Goal: Task Accomplishment & Management: Manage account settings

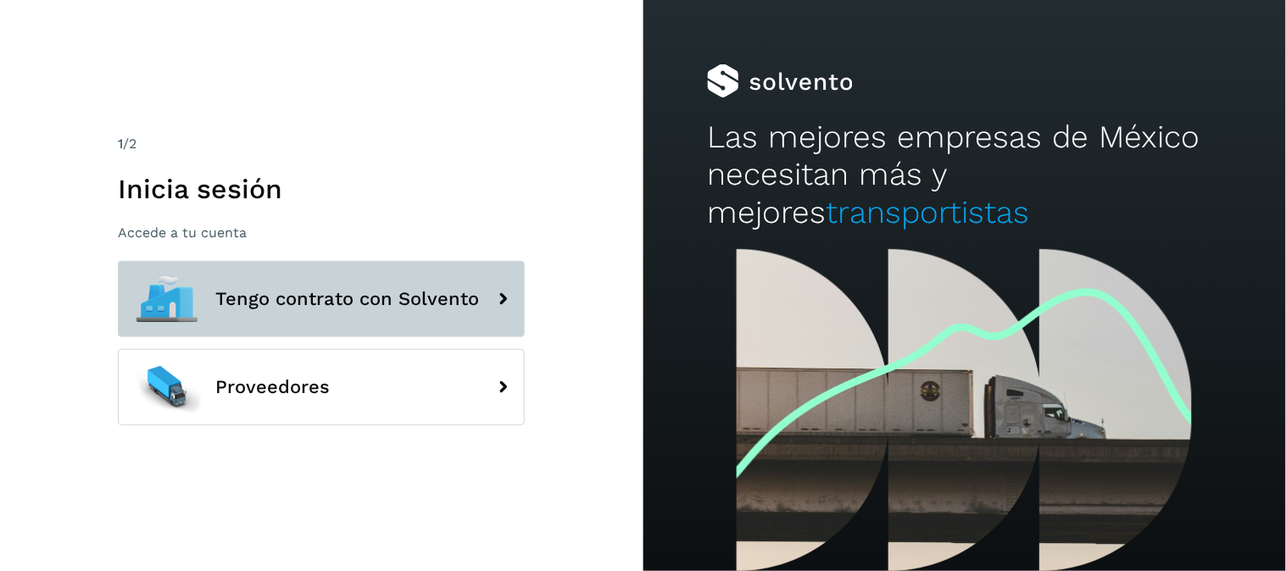
click at [453, 317] on button "Tengo contrato con Solvento" at bounding box center [321, 299] width 407 height 76
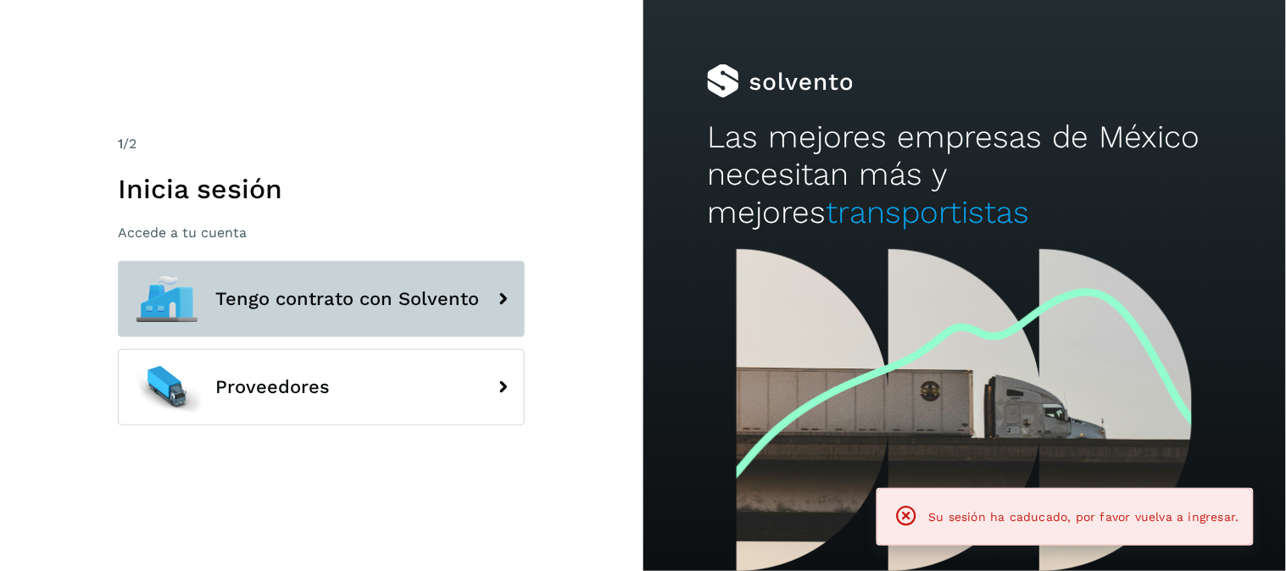
click at [469, 299] on span "Tengo contrato con Solvento" at bounding box center [347, 299] width 264 height 20
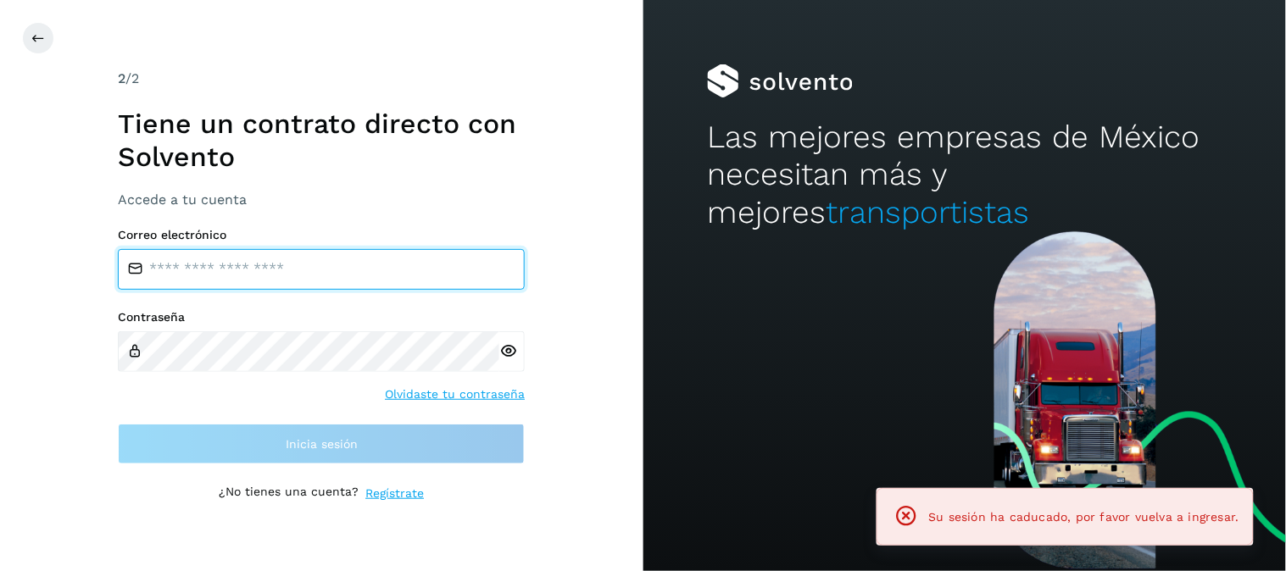
click at [470, 275] on input "email" at bounding box center [321, 269] width 407 height 41
type input "**********"
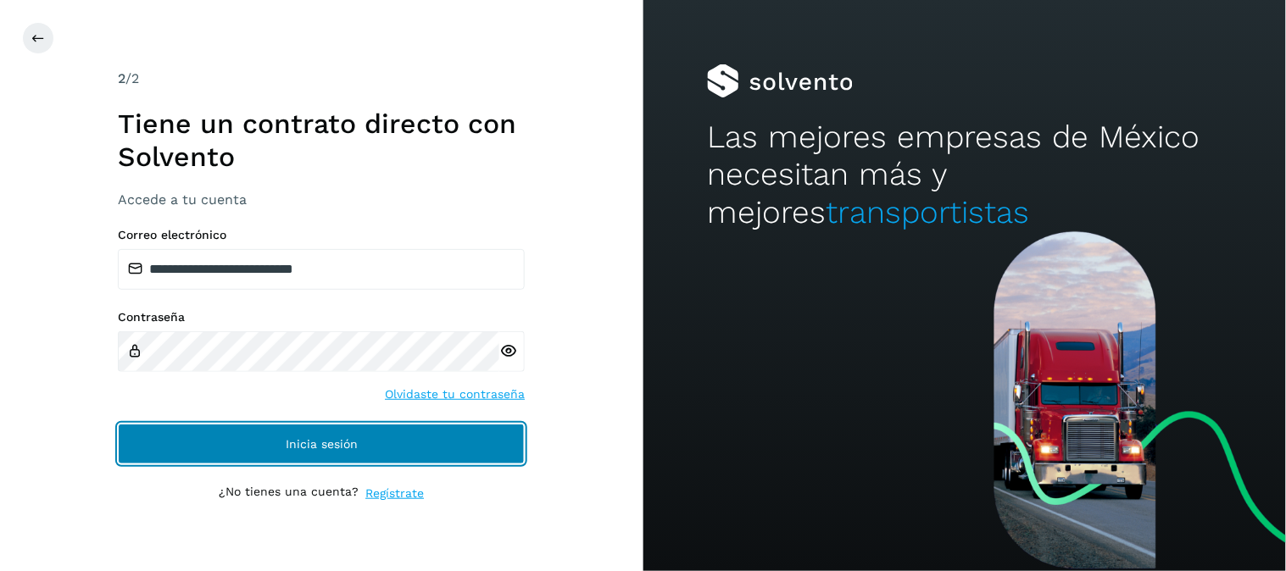
click at [428, 442] on button "Inicia sesión" at bounding box center [321, 444] width 407 height 41
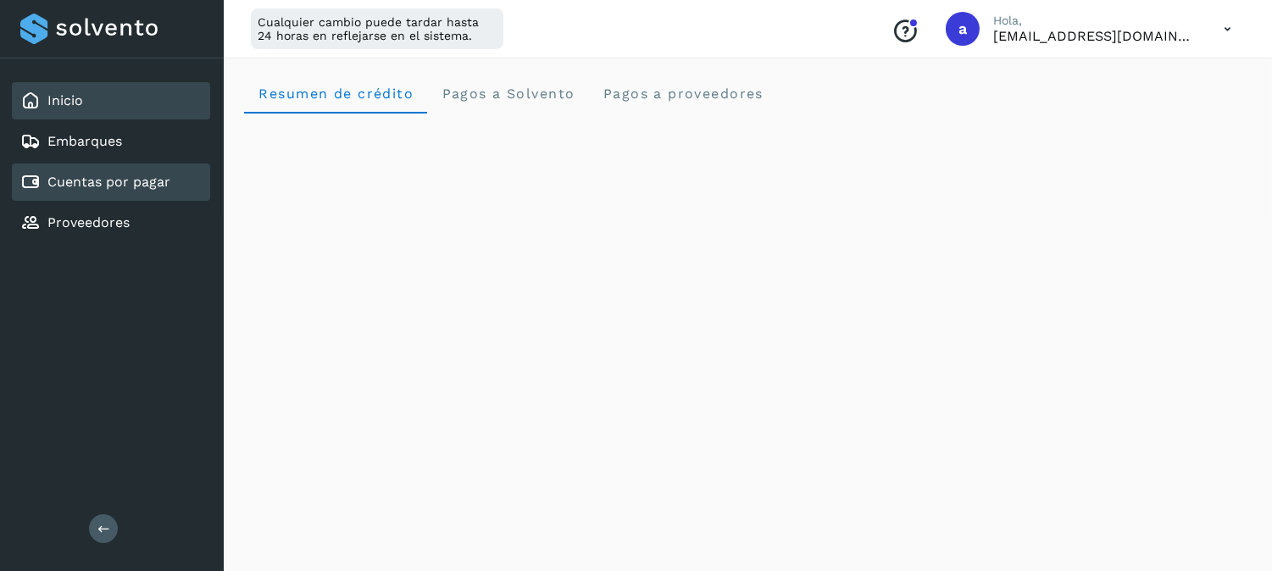
click at [104, 180] on link "Cuentas por pagar" at bounding box center [108, 182] width 123 height 16
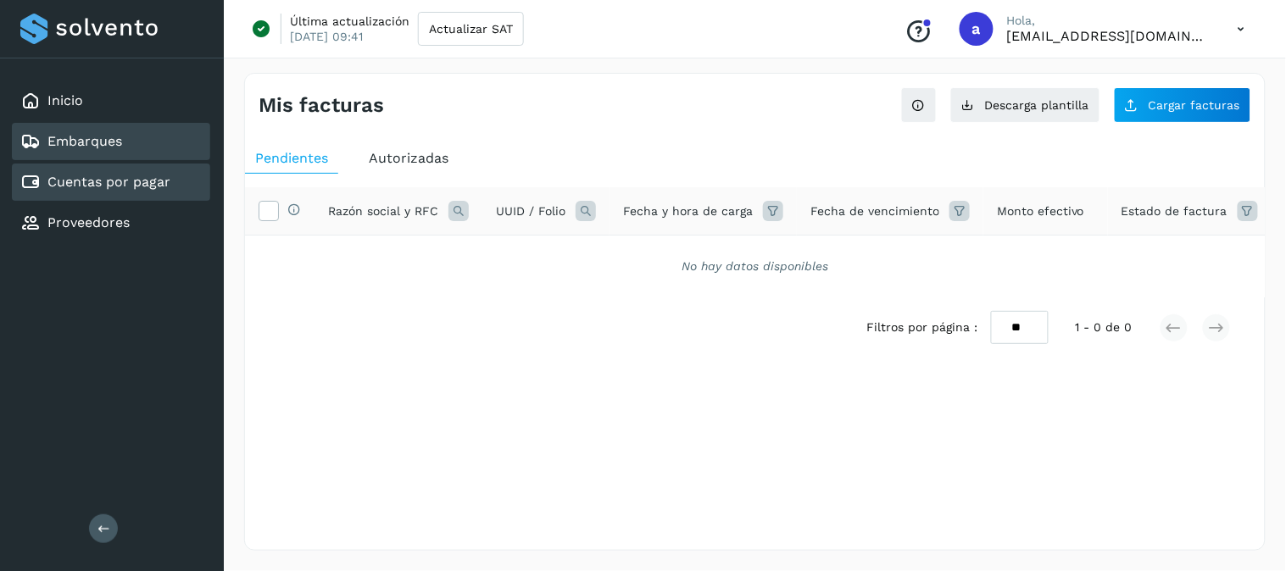
click at [85, 123] on div "Embarques" at bounding box center [111, 141] width 198 height 37
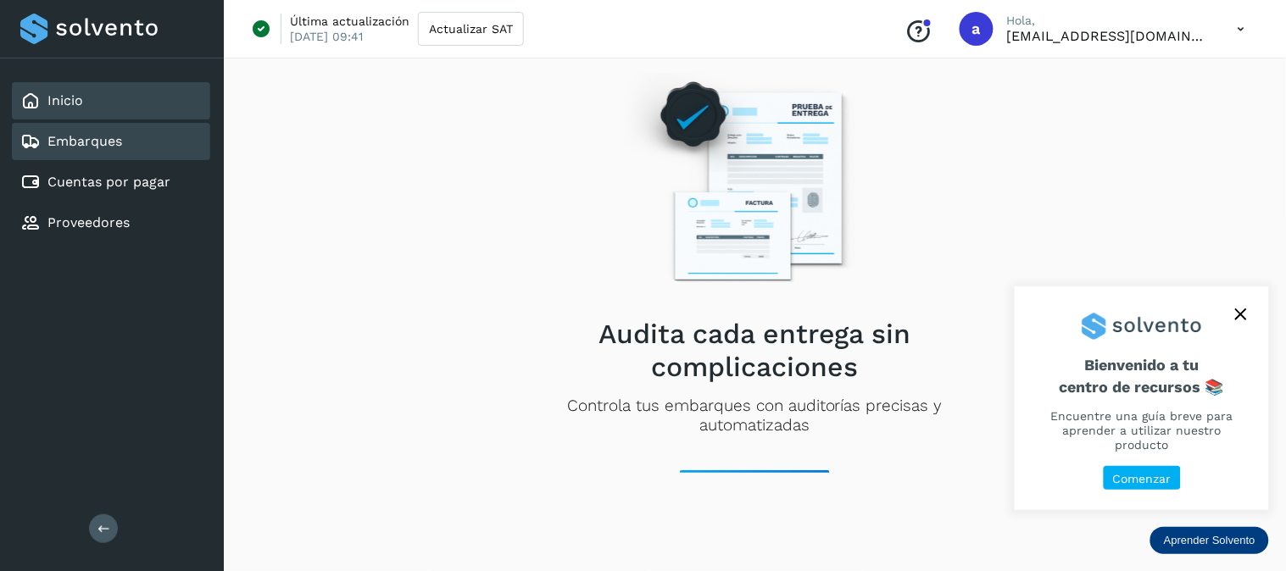
click at [87, 98] on div "Inicio" at bounding box center [111, 100] width 198 height 37
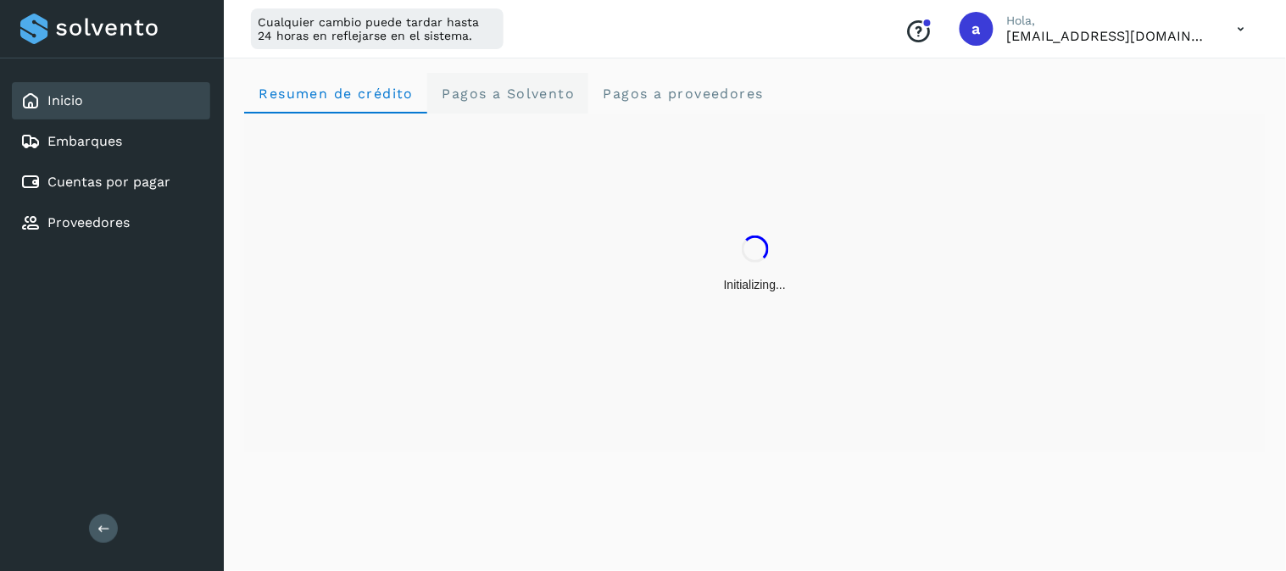
click at [510, 90] on span "Pagos a Solvento" at bounding box center [508, 94] width 134 height 16
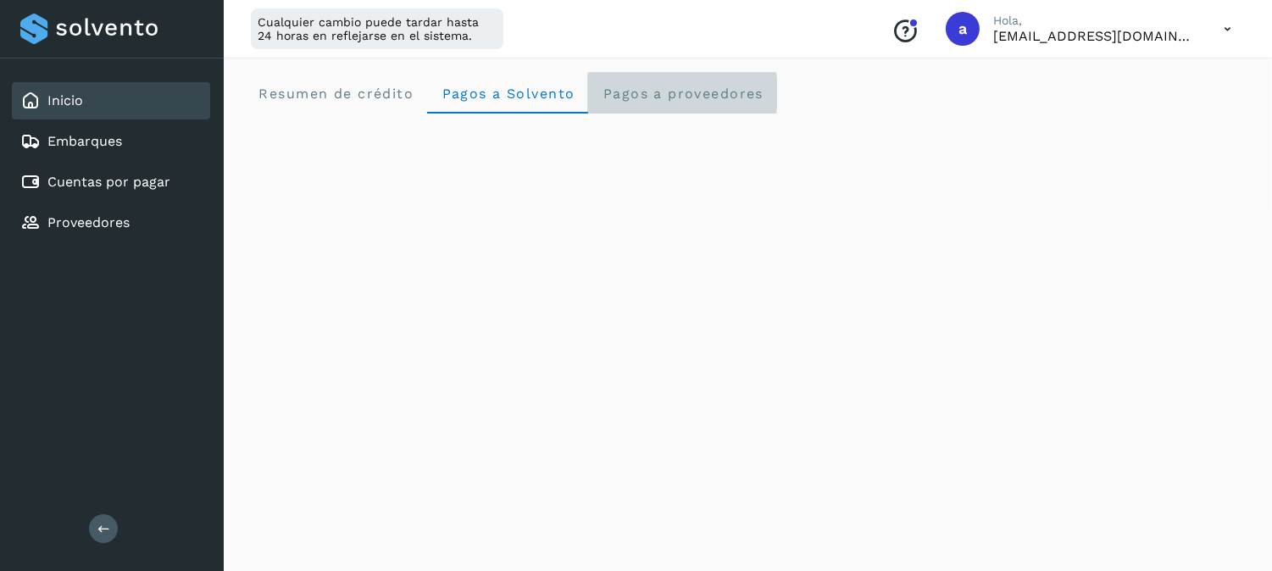
click at [664, 102] on proveedores "Pagos a proveedores" at bounding box center [682, 93] width 189 height 41
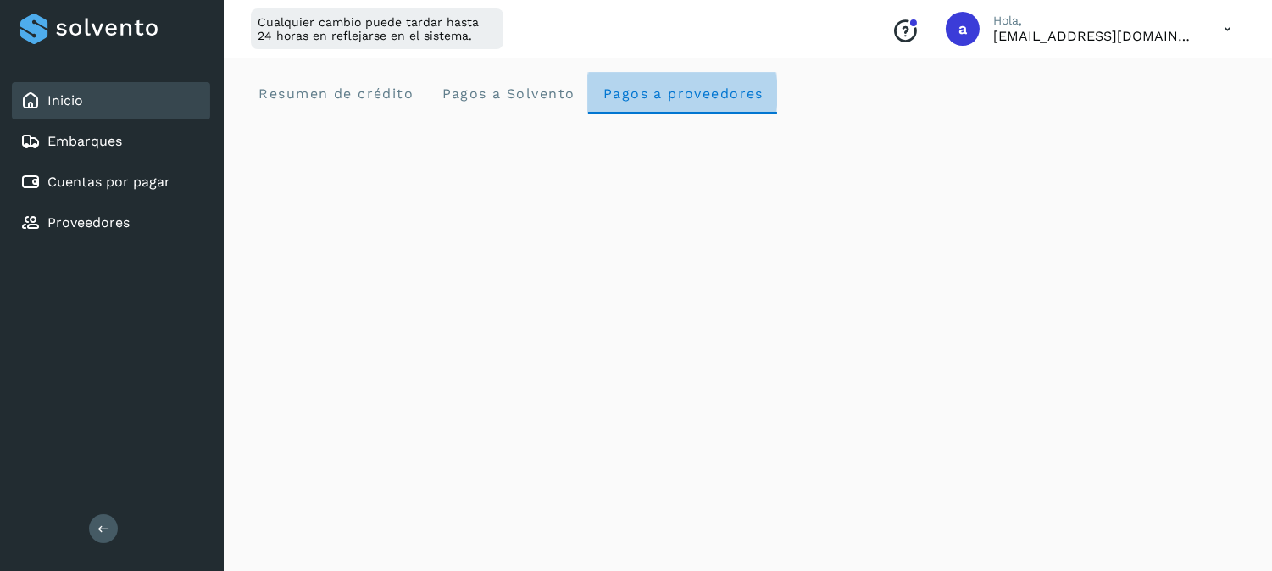
click at [664, 102] on proveedores "Pagos a proveedores" at bounding box center [682, 93] width 189 height 41
click at [349, 91] on span "Resumen de crédito" at bounding box center [336, 94] width 156 height 16
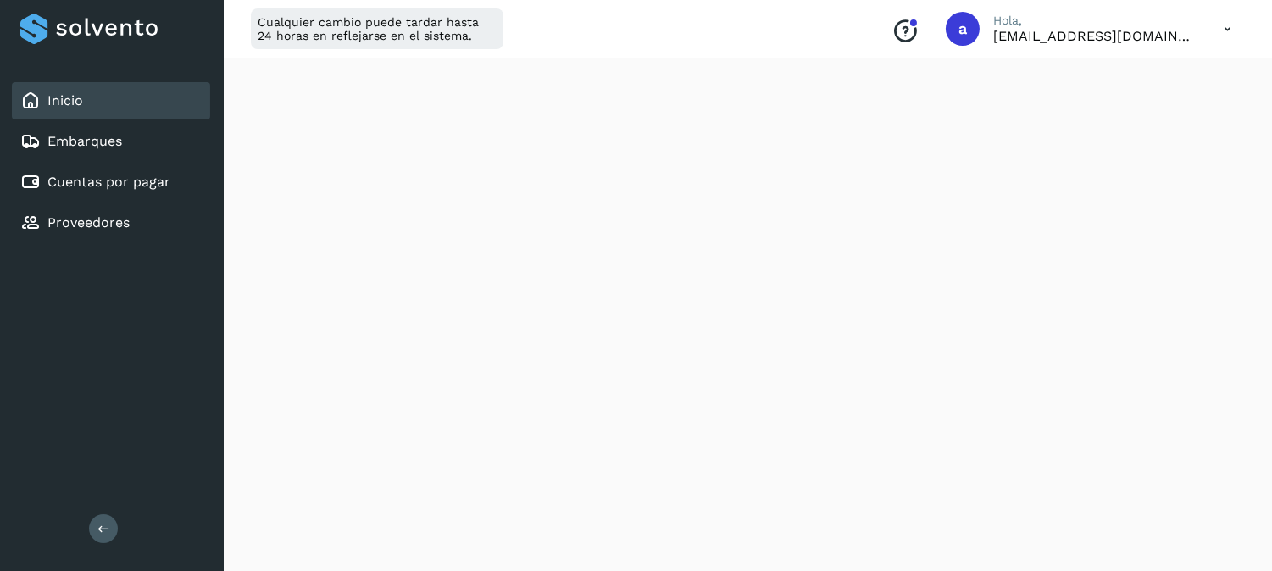
scroll to position [1068, 0]
click at [90, 136] on link "Embarques" at bounding box center [84, 141] width 75 height 16
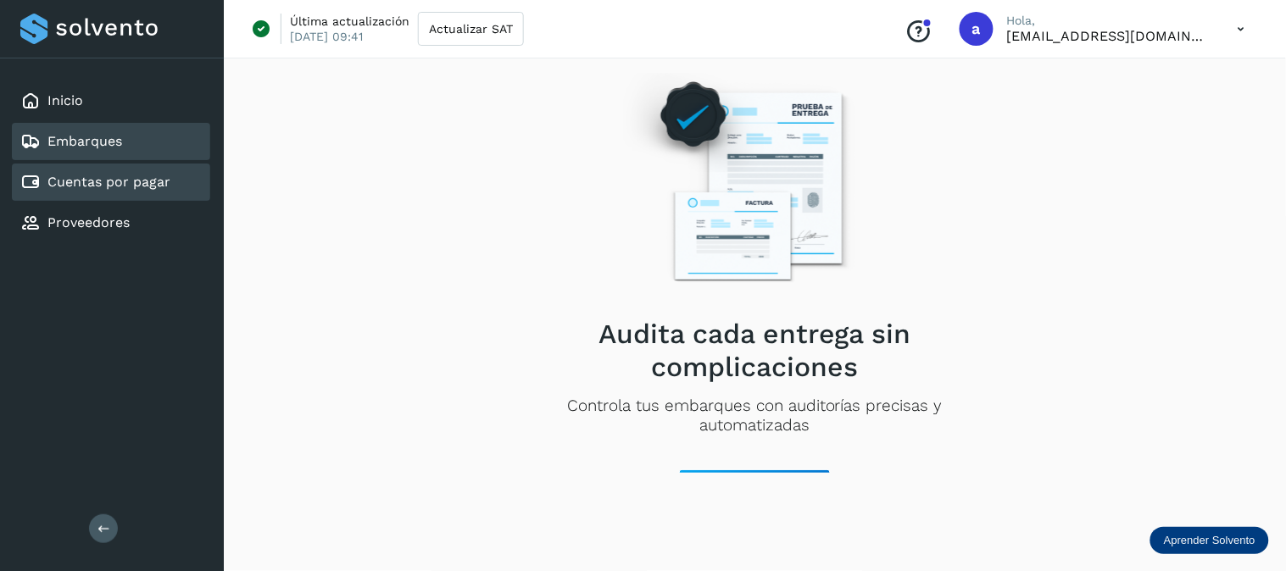
click at [164, 174] on link "Cuentas por pagar" at bounding box center [108, 182] width 123 height 16
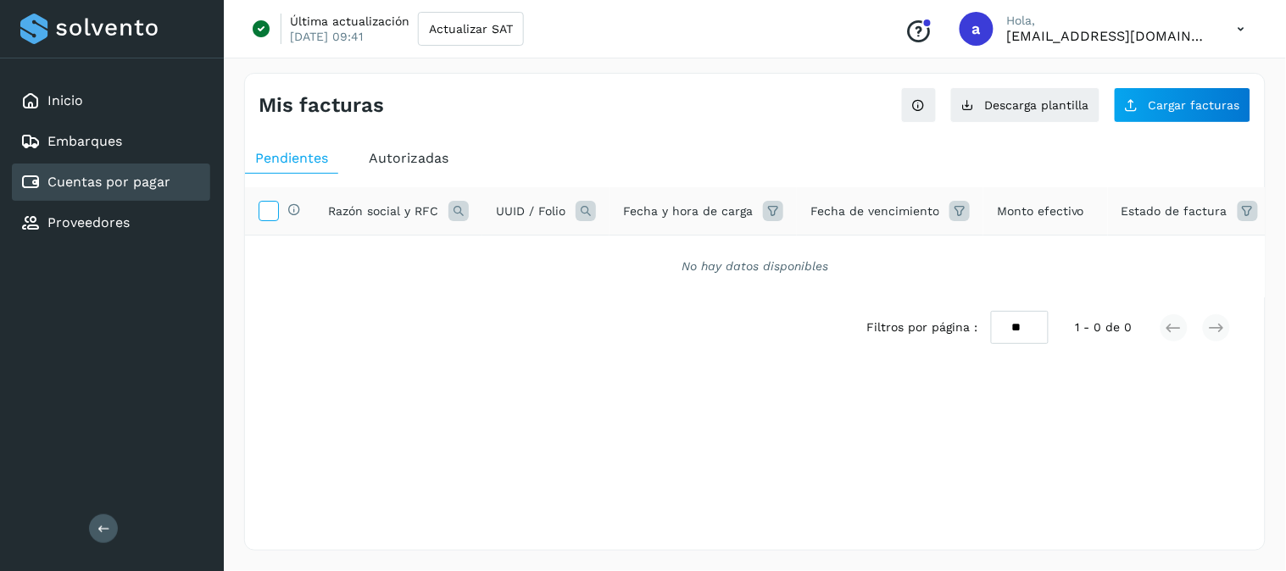
click at [259, 207] on icon at bounding box center [268, 210] width 18 height 18
click at [443, 386] on div "Selecciona una fecha" at bounding box center [755, 372] width 1020 height 28
click at [393, 153] on span "Autorizadas" at bounding box center [409, 158] width 80 height 16
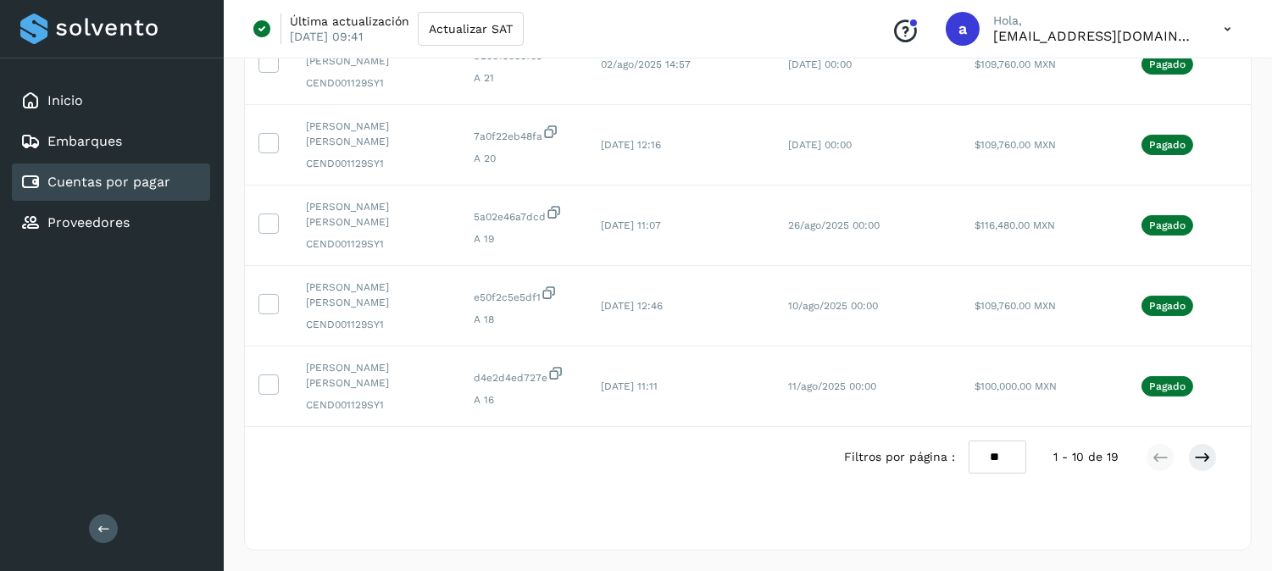
scroll to position [628, 0]
click at [1198, 459] on icon at bounding box center [1202, 457] width 17 height 17
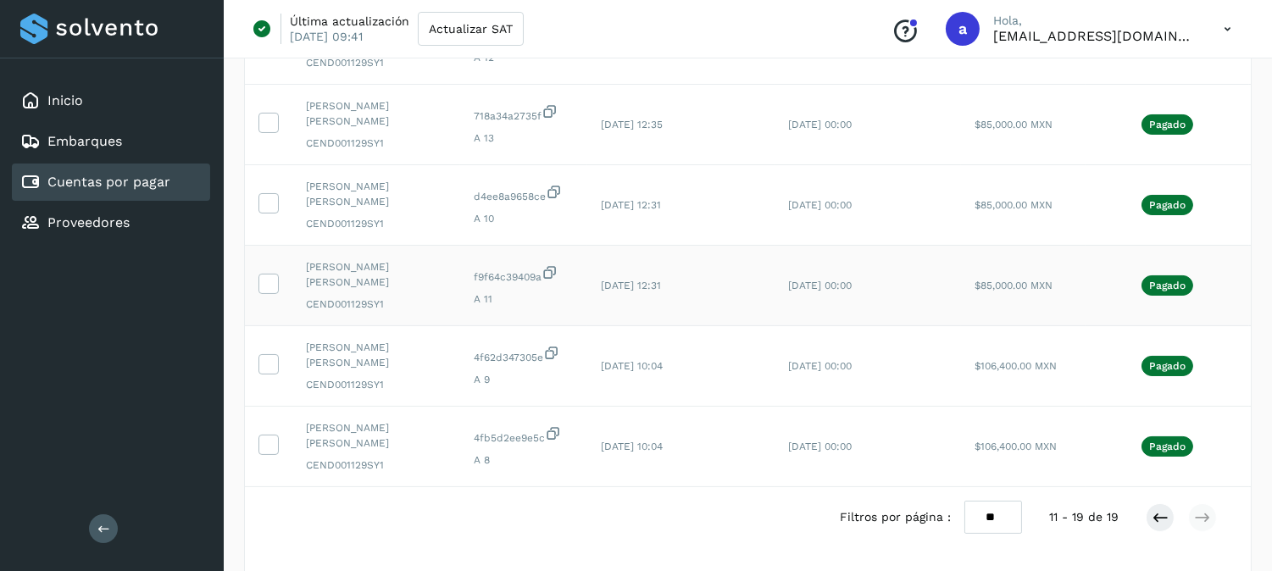
scroll to position [547, 0]
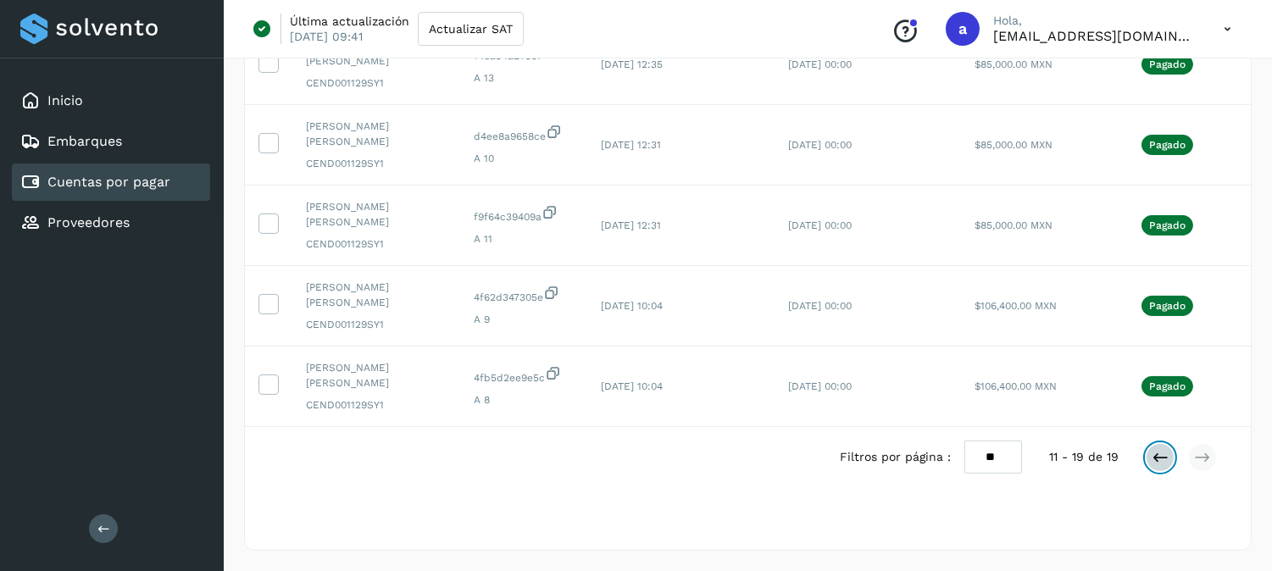
click at [1165, 461] on icon at bounding box center [1160, 457] width 17 height 17
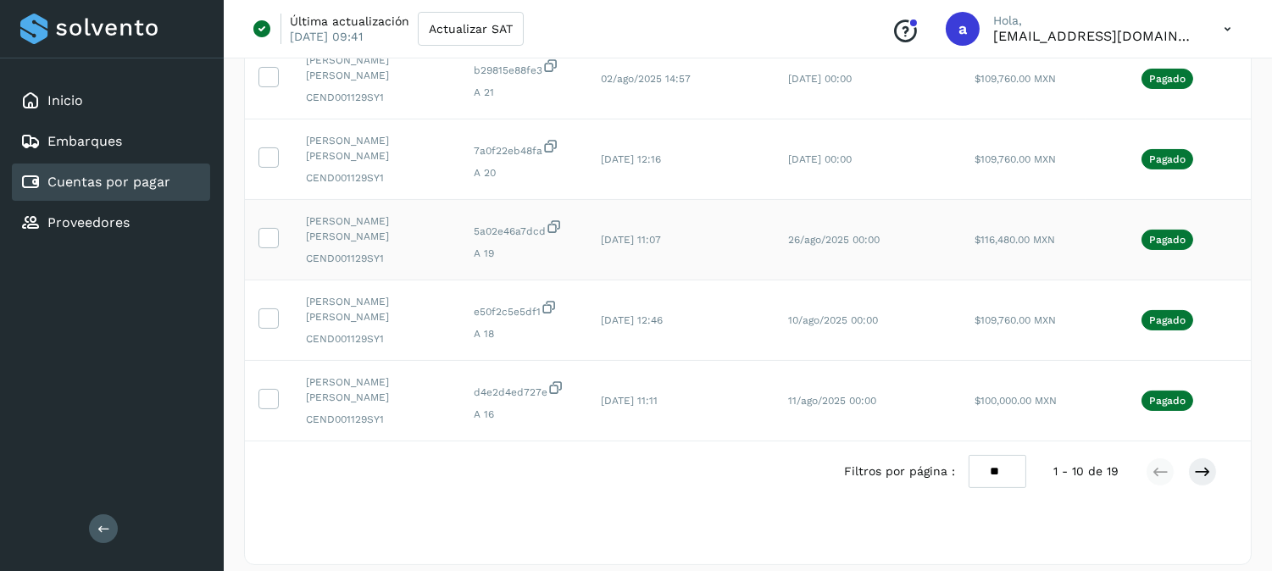
scroll to position [628, 0]
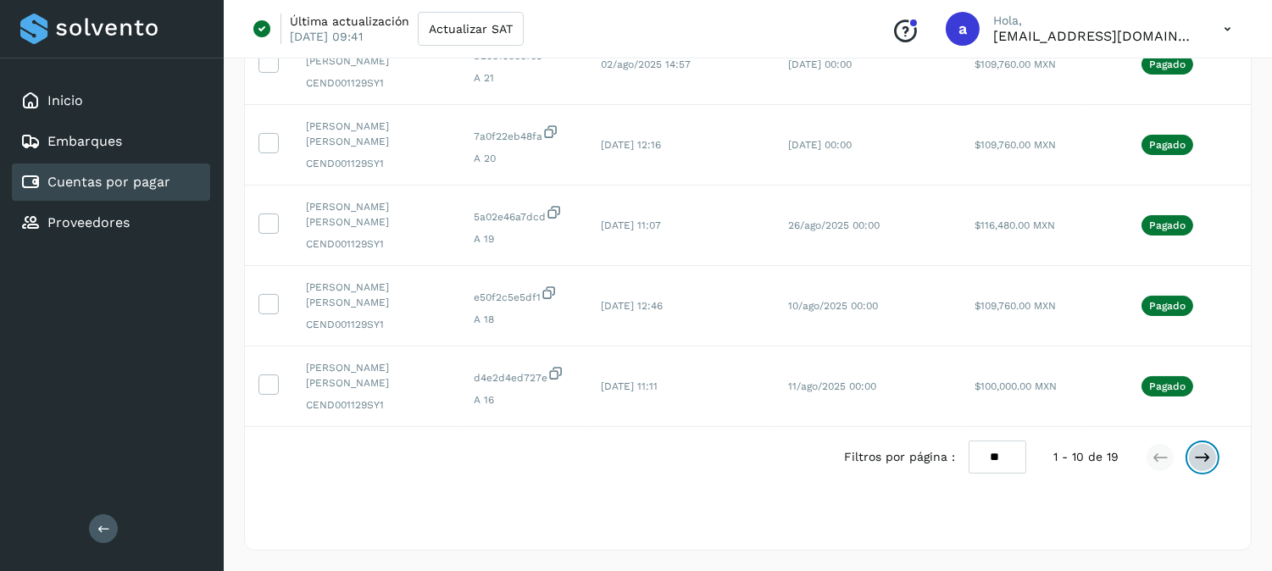
click at [1205, 461] on icon at bounding box center [1202, 457] width 17 height 17
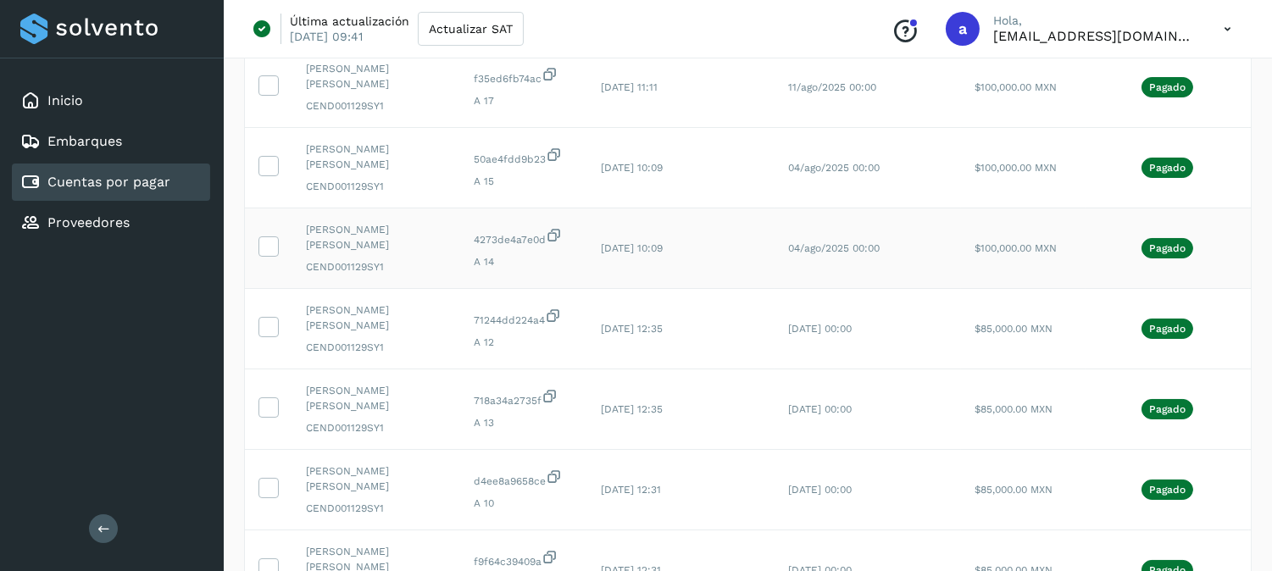
scroll to position [547, 0]
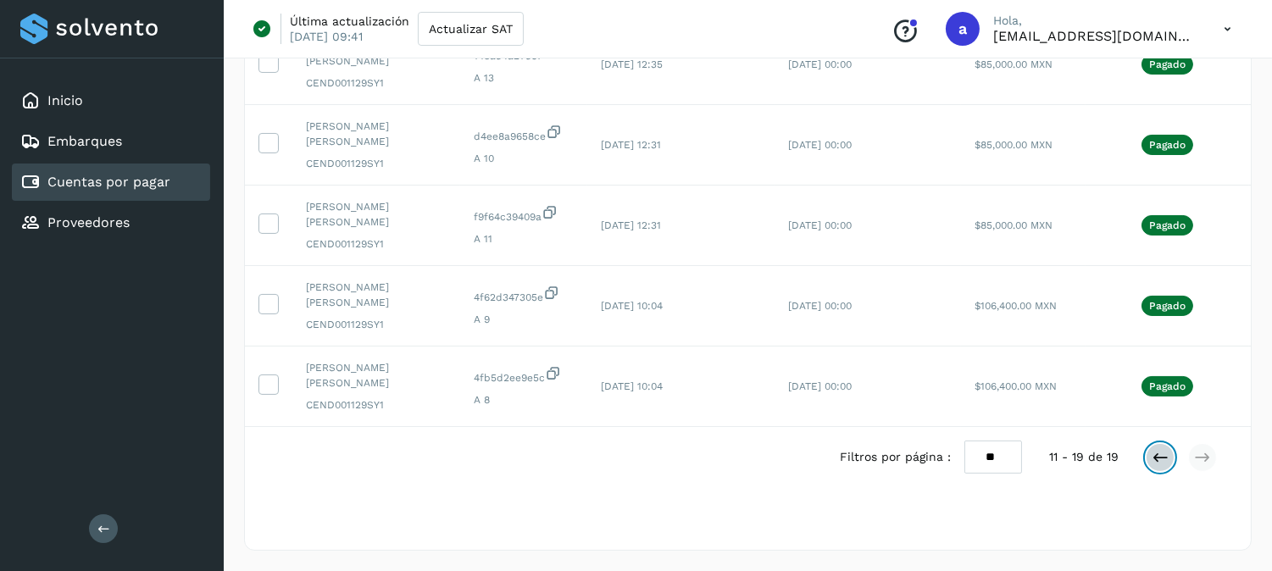
click at [1156, 453] on icon at bounding box center [1160, 457] width 17 height 17
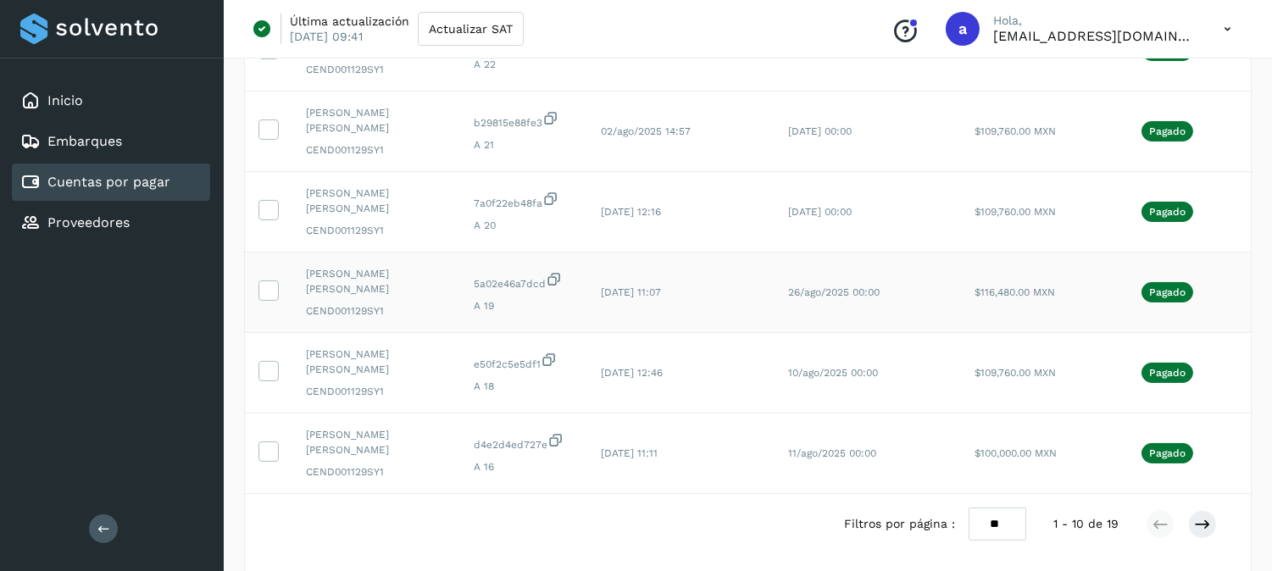
scroll to position [628, 0]
